Goal: Transaction & Acquisition: Purchase product/service

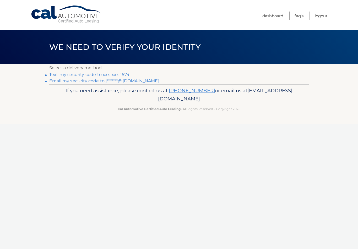
click at [123, 72] on link "Text my security code to xxx-xxx-1574" at bounding box center [89, 74] width 80 height 5
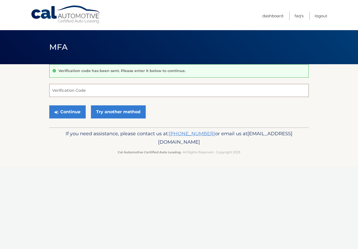
click at [64, 91] on input "Verification Code" at bounding box center [179, 90] width 260 height 13
type input "152247"
click at [76, 111] on button "Continue" at bounding box center [67, 111] width 36 height 13
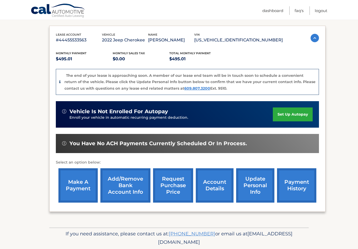
scroll to position [91, 0]
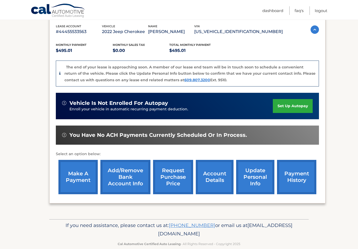
click at [84, 174] on link "make a payment" at bounding box center [77, 177] width 39 height 34
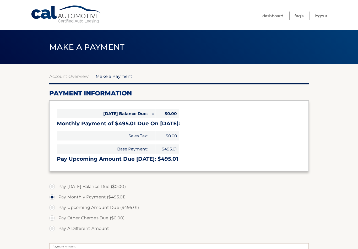
select select "OWYxNzlmNDQtOGFlOS00Y2JlLWFiYzUtZjZmZjc4YzgzOTU0"
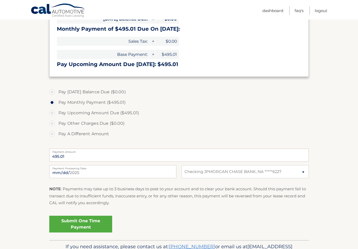
scroll to position [95, 0]
click at [90, 222] on link "Submit One Time Payment" at bounding box center [80, 224] width 63 height 17
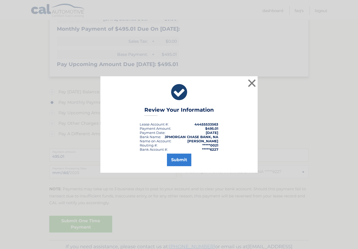
click at [182, 164] on button "Submit" at bounding box center [179, 160] width 24 height 13
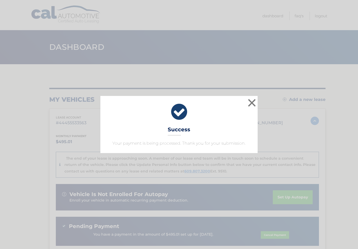
click at [248, 107] on button "×" at bounding box center [252, 103] width 10 height 10
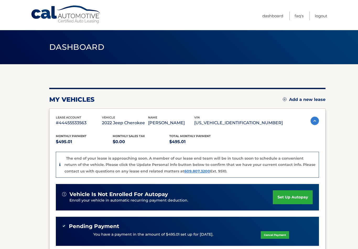
click at [323, 15] on link "Logout" at bounding box center [321, 16] width 13 height 9
